Goal: Transaction & Acquisition: Subscribe to service/newsletter

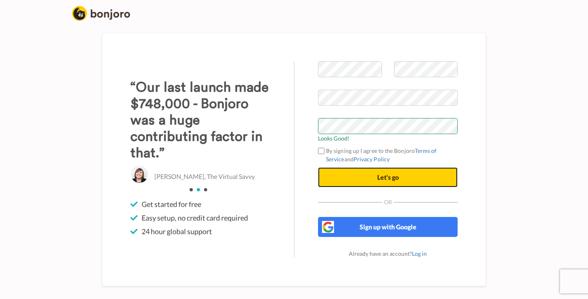
click at [398, 176] on span "Let's go" at bounding box center [388, 177] width 22 height 8
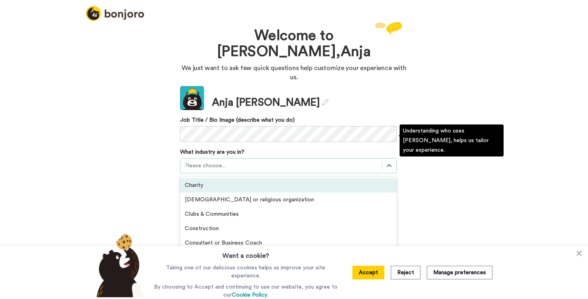
click at [248, 161] on div at bounding box center [280, 166] width 193 height 10
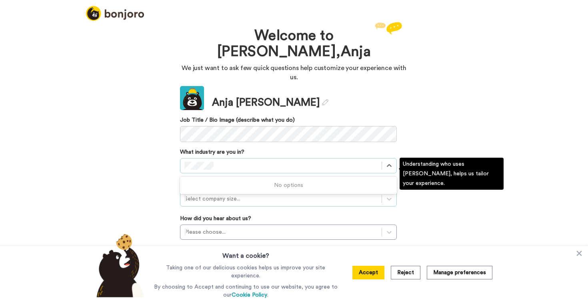
click at [268, 194] on div at bounding box center [280, 199] width 193 height 10
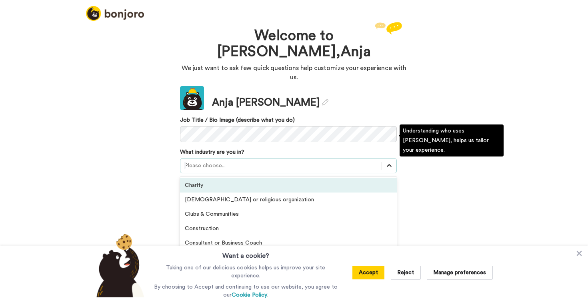
click at [387, 161] on icon at bounding box center [389, 165] width 8 height 8
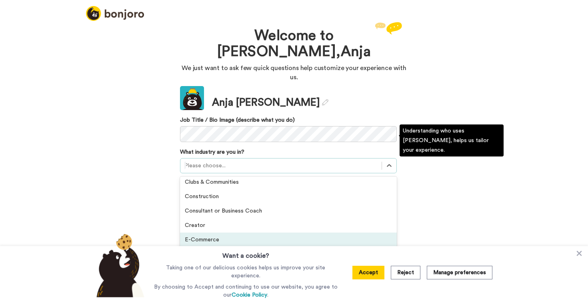
scroll to position [30, 0]
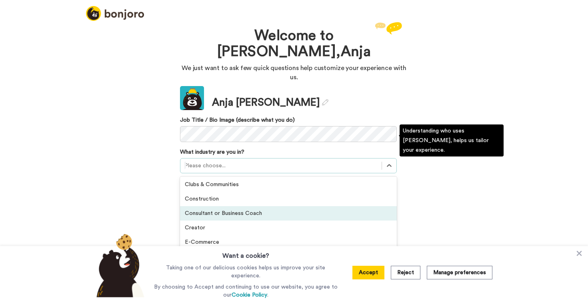
click at [351, 206] on div "Consultant or Business Coach" at bounding box center [288, 213] width 217 height 14
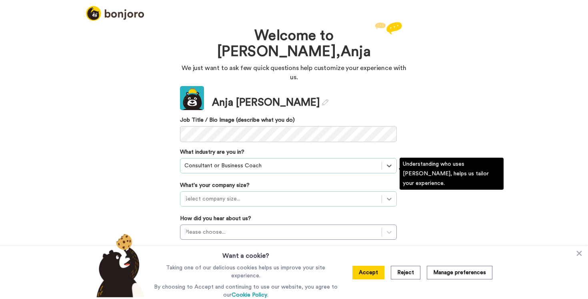
click at [387, 195] on icon at bounding box center [389, 199] width 8 height 8
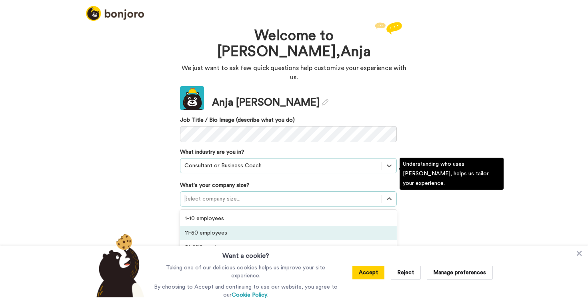
click at [376, 225] on div "11-50 employees" at bounding box center [288, 232] width 217 height 14
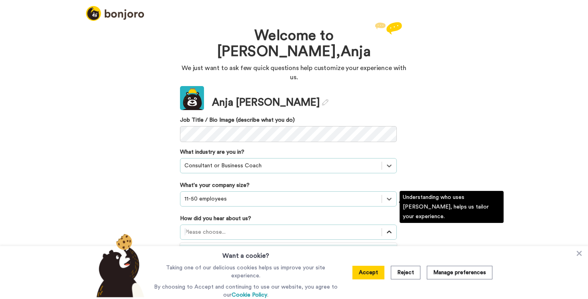
scroll to position [0, 0]
click at [389, 228] on icon at bounding box center [389, 232] width 8 height 8
click at [369, 244] on div "Received a Bonjoro video message" at bounding box center [288, 251] width 217 height 14
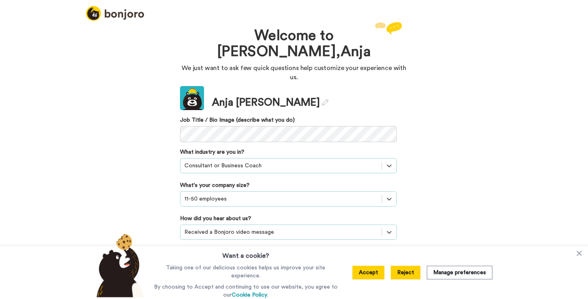
click at [412, 275] on button "Reject" at bounding box center [406, 272] width 30 height 14
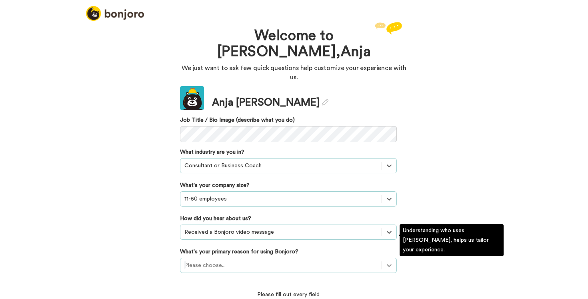
click at [390, 257] on div "Please choose..." at bounding box center [288, 264] width 217 height 15
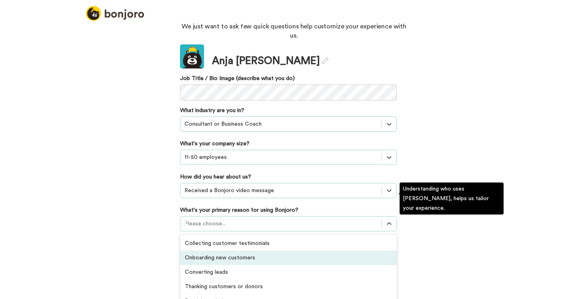
click at [275, 250] on div "Onboarding new customers" at bounding box center [288, 257] width 217 height 14
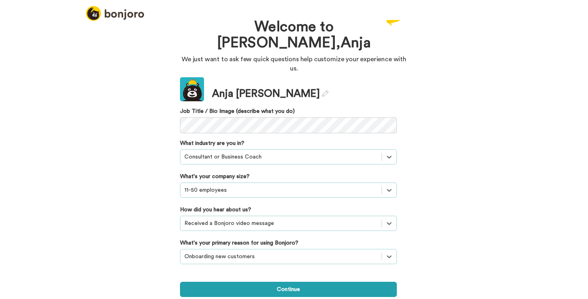
scroll to position [0, 0]
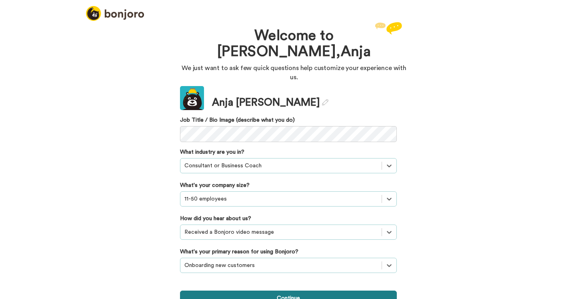
click at [359, 290] on button "Continue" at bounding box center [288, 297] width 217 height 15
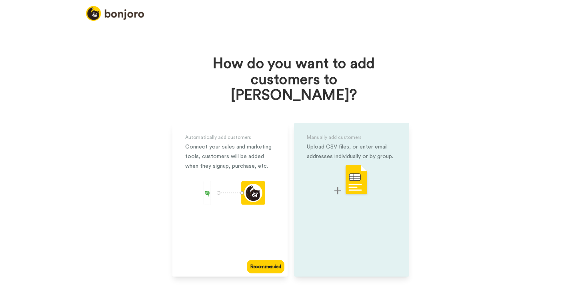
click at [353, 171] on img at bounding box center [351, 180] width 34 height 32
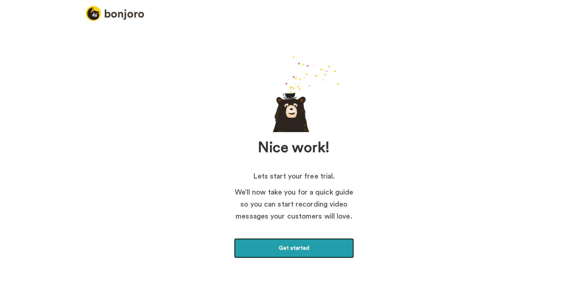
click at [340, 248] on link "Get started" at bounding box center [294, 248] width 120 height 20
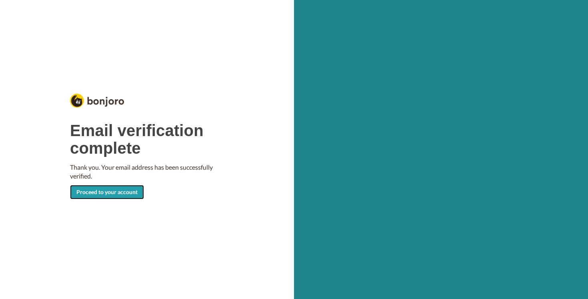
click at [120, 195] on link "Proceed to your account" at bounding box center [107, 192] width 74 height 14
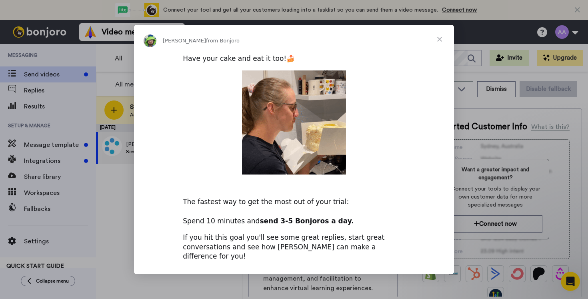
click at [436, 45] on span "Close" at bounding box center [439, 39] width 29 height 29
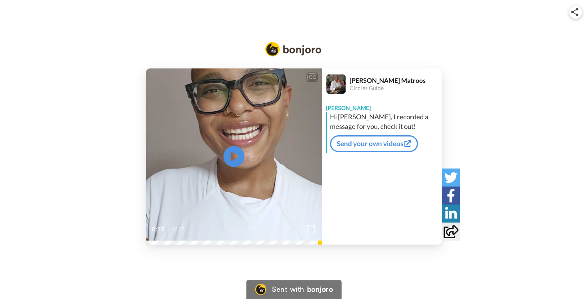
click at [232, 154] on icon "Play/Pause" at bounding box center [233, 156] width 21 height 38
click at [232, 159] on icon "Play/Pause" at bounding box center [233, 156] width 21 height 38
click at [235, 154] on icon "Play/Pause" at bounding box center [233, 156] width 21 height 38
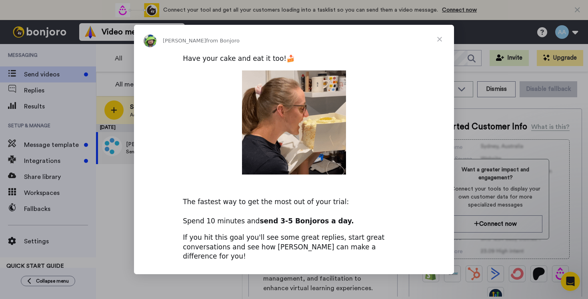
click at [440, 42] on span "Close" at bounding box center [439, 39] width 29 height 29
